Goal: Browse casually: Explore the website without a specific task or goal

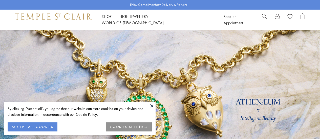
click at [38, 127] on button "ACCEPT ALL COOKIES" at bounding box center [33, 127] width 50 height 9
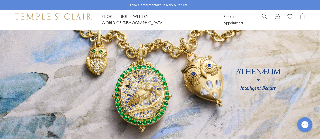
scroll to position [40, 0]
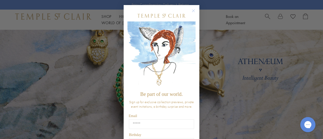
click at [194, 20] on form "Be part of our world. Sign up for exclusive collection previews, private event …" at bounding box center [162, 95] width 76 height 180
click at [192, 10] on circle "Close dialog" at bounding box center [194, 11] width 6 height 6
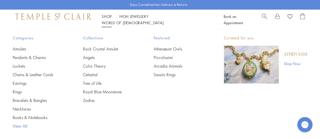
click at [24, 125] on link "View All" at bounding box center [38, 127] width 50 height 6
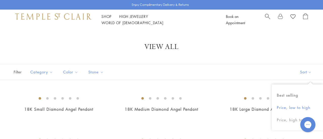
click at [296, 107] on button "Price, low to high" at bounding box center [297, 108] width 51 height 12
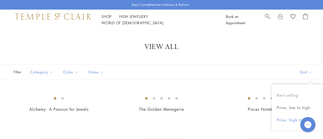
click at [291, 120] on button "Price, high to low" at bounding box center [297, 120] width 51 height 12
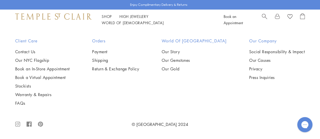
scroll to position [2061, 0]
